Goal: Information Seeking & Learning: Learn about a topic

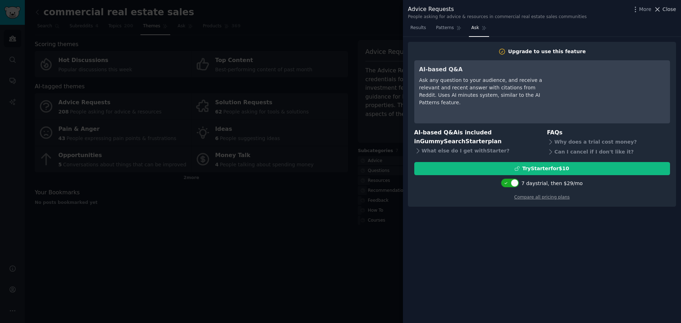
click at [660, 6] on icon at bounding box center [657, 9] width 7 height 7
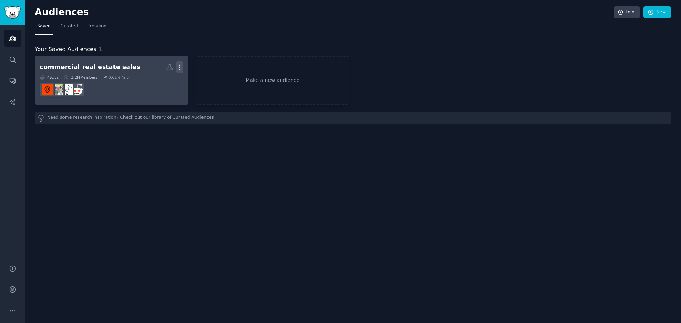
click at [181, 67] on icon "button" at bounding box center [179, 66] width 7 height 7
click at [163, 80] on p "Delete" at bounding box center [160, 81] width 16 height 7
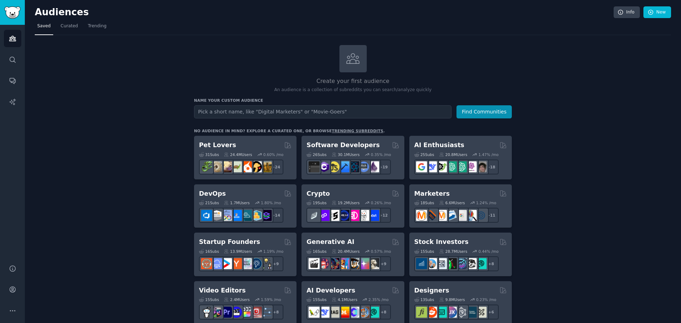
click at [273, 115] on input "text" at bounding box center [322, 111] width 257 height 13
type input "private credit"
click at [474, 115] on button "Find Communities" at bounding box center [483, 111] width 55 height 13
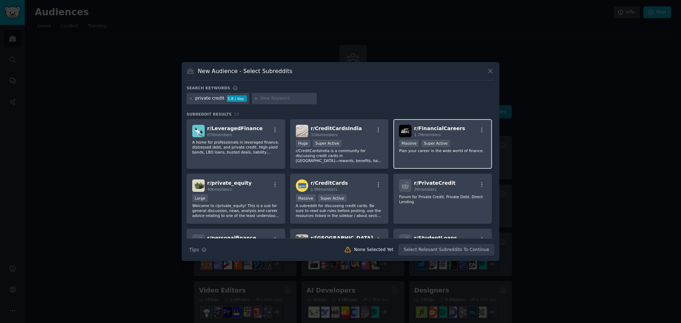
click at [442, 136] on div "1.7M members" at bounding box center [439, 134] width 51 height 5
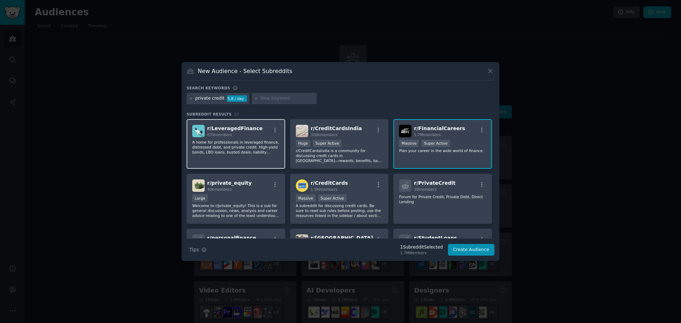
click at [235, 134] on div "679 members" at bounding box center [235, 134] width 56 height 5
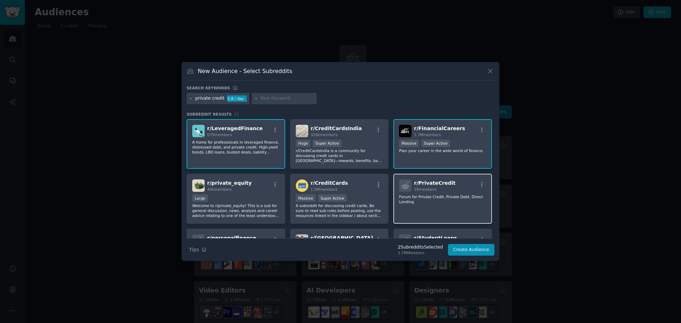
click at [432, 205] on div "r/ PrivateCredit 39 members Forum for Private Credit, Private Debt, Direct Lend…" at bounding box center [442, 199] width 99 height 50
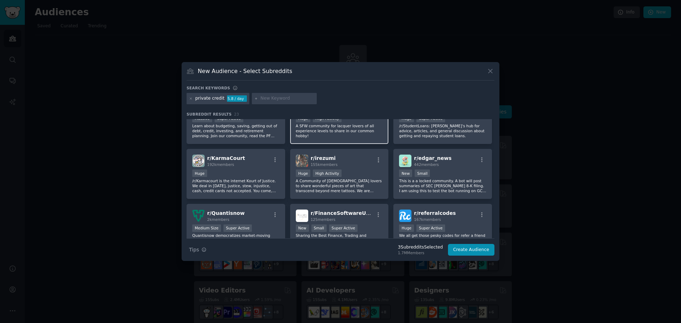
scroll to position [142, 0]
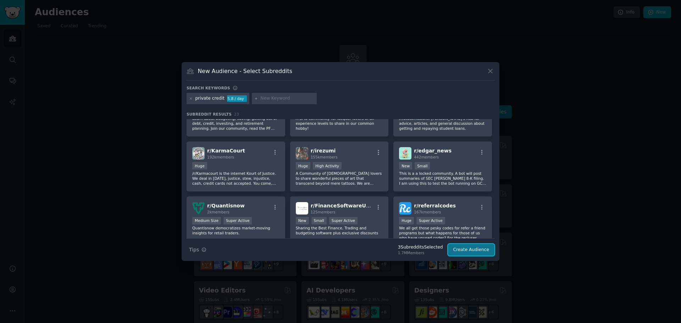
click at [469, 249] on button "Create Audience" at bounding box center [471, 250] width 47 height 12
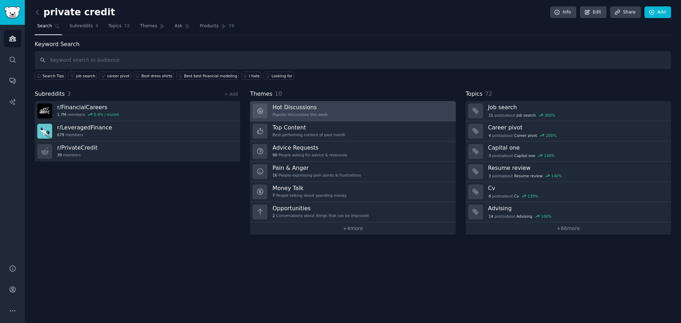
click at [341, 105] on link "Hot Discussions Popular discussions this week" at bounding box center [352, 111] width 205 height 20
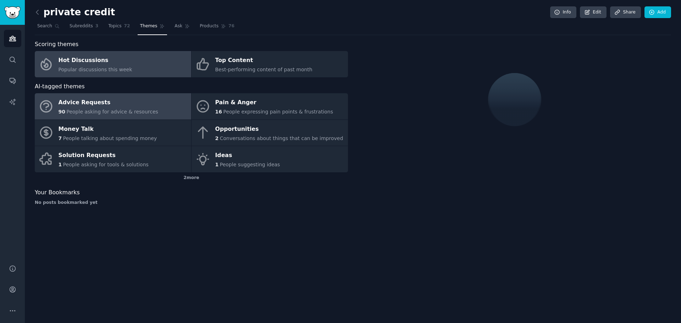
click at [112, 110] on span "People asking for advice & resources" at bounding box center [111, 112] width 91 height 6
